Goal: Information Seeking & Learning: Find specific fact

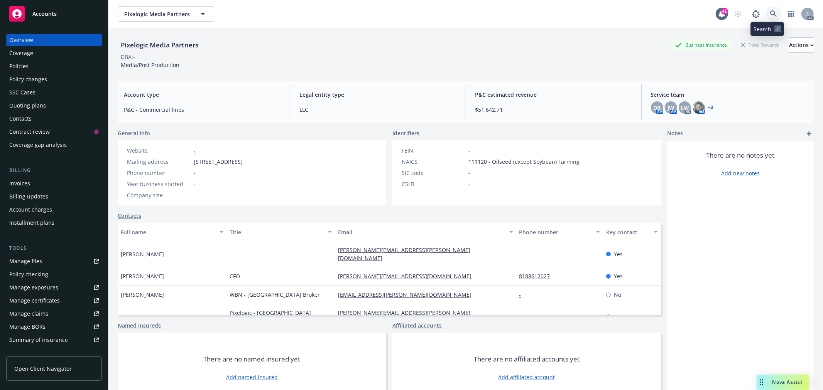
click at [766, 9] on link at bounding box center [773, 13] width 15 height 15
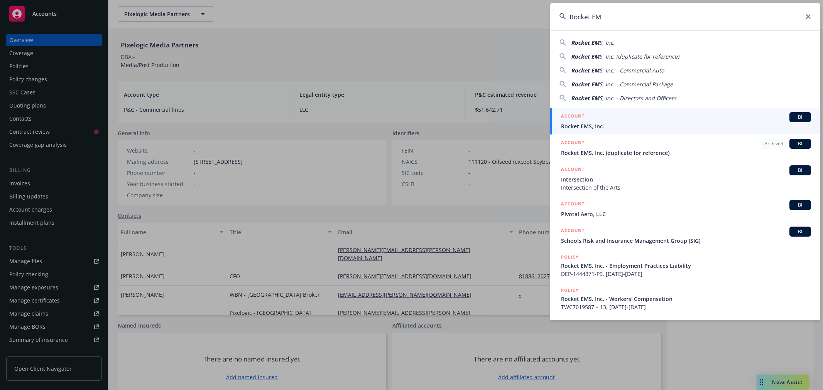
type input "Rocket EM"
click at [645, 125] on span "Rocket EMS, Inc." at bounding box center [686, 126] width 250 height 8
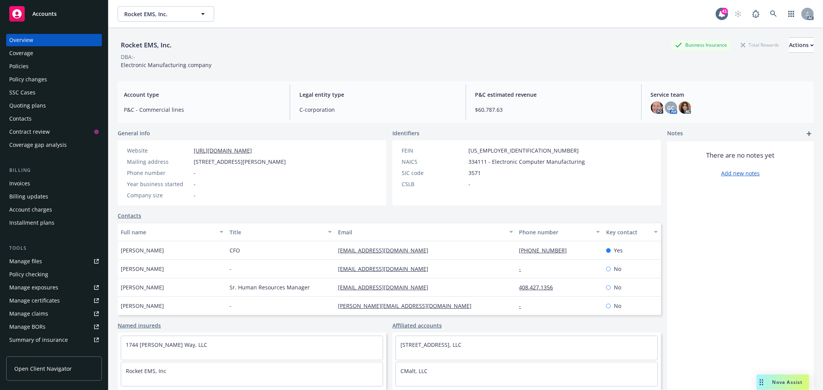
click at [35, 67] on div "Policies" at bounding box center [53, 66] width 89 height 12
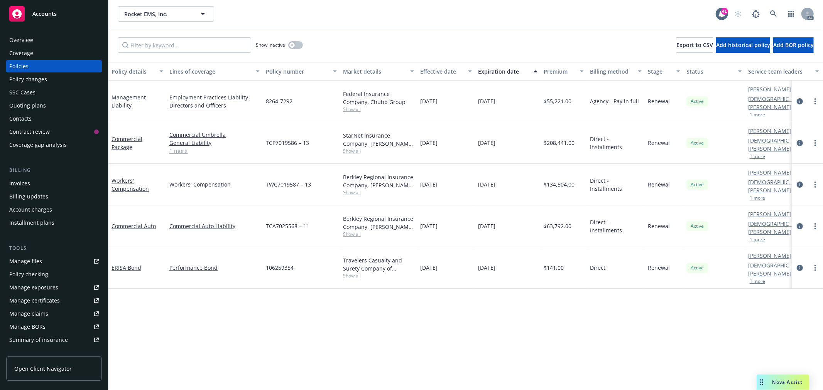
click at [176, 147] on link "1 more" at bounding box center [214, 151] width 90 height 8
click at [40, 39] on div "Overview" at bounding box center [53, 40] width 89 height 12
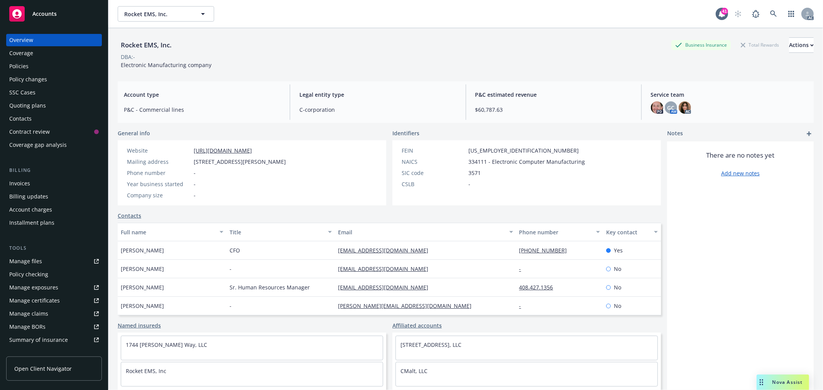
click at [35, 67] on div "Policies" at bounding box center [53, 66] width 89 height 12
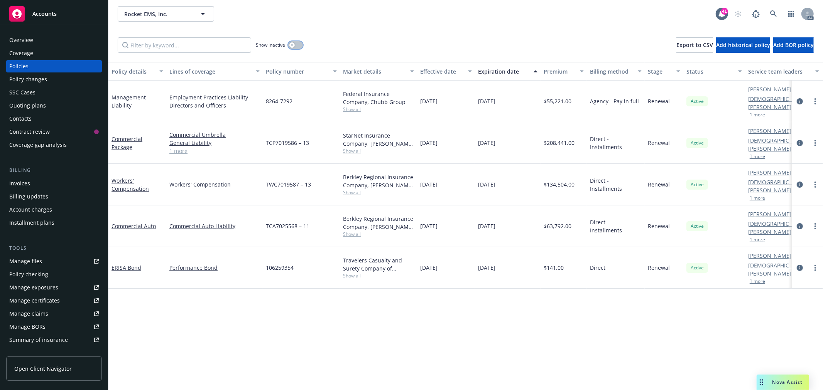
click at [292, 45] on icon "button" at bounding box center [291, 45] width 3 height 3
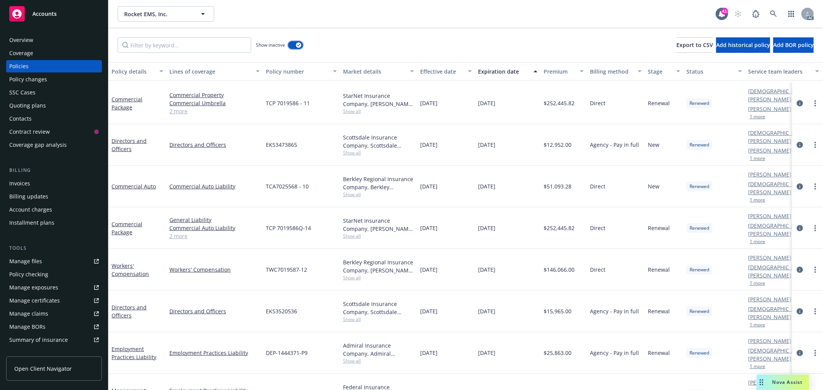
scroll to position [311, 0]
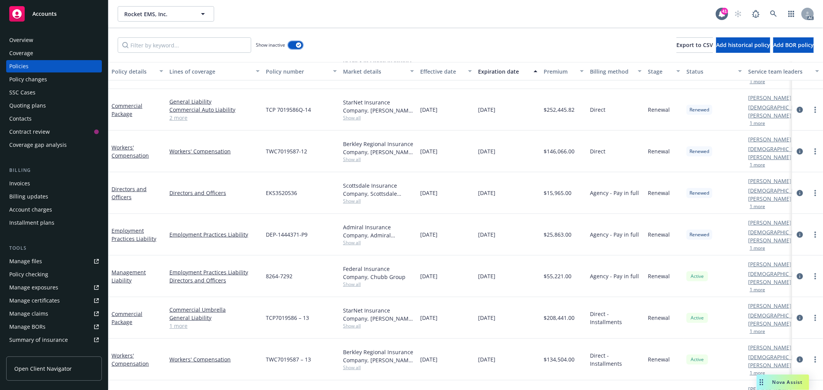
click at [297, 47] on div "button" at bounding box center [298, 44] width 5 height 5
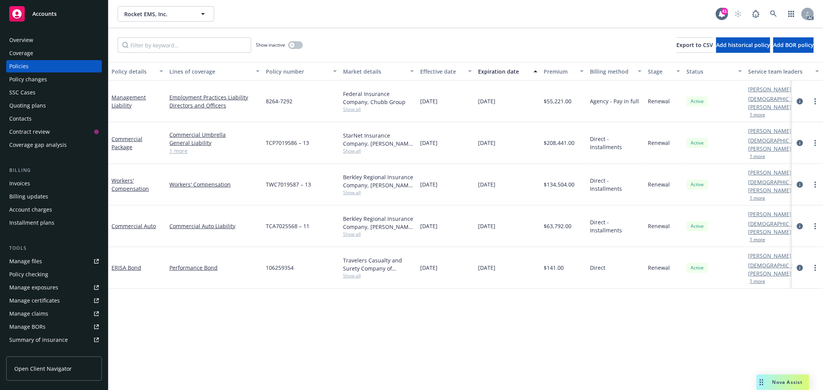
click at [184, 147] on link "1 more" at bounding box center [214, 151] width 90 height 8
drag, startPoint x: 314, startPoint y: 137, endPoint x: 264, endPoint y: 139, distance: 49.8
click at [264, 139] on div "TCP7019586 – 13" at bounding box center [301, 143] width 77 height 42
copy span "TCP7019586 – 13"
click at [130, 135] on link "Commercial Package" at bounding box center [126, 142] width 31 height 15
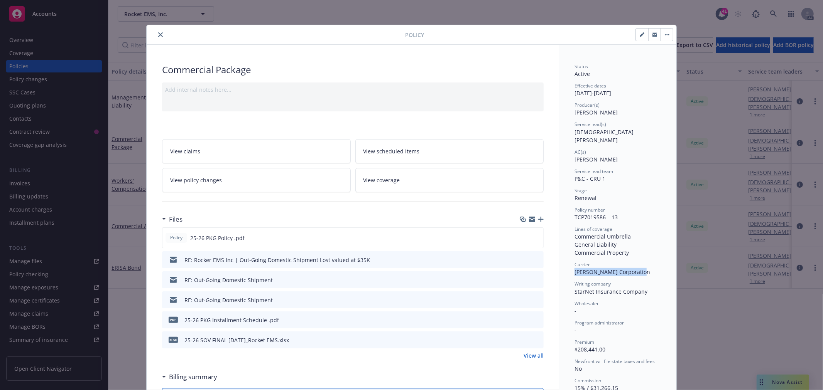
drag, startPoint x: 636, startPoint y: 267, endPoint x: 572, endPoint y: 263, distance: 64.6
click at [574, 263] on div "Carrier [PERSON_NAME] Corporation" at bounding box center [617, 269] width 86 height 15
copy span "[PERSON_NAME] Corporation"
